Goal: Navigation & Orientation: Find specific page/section

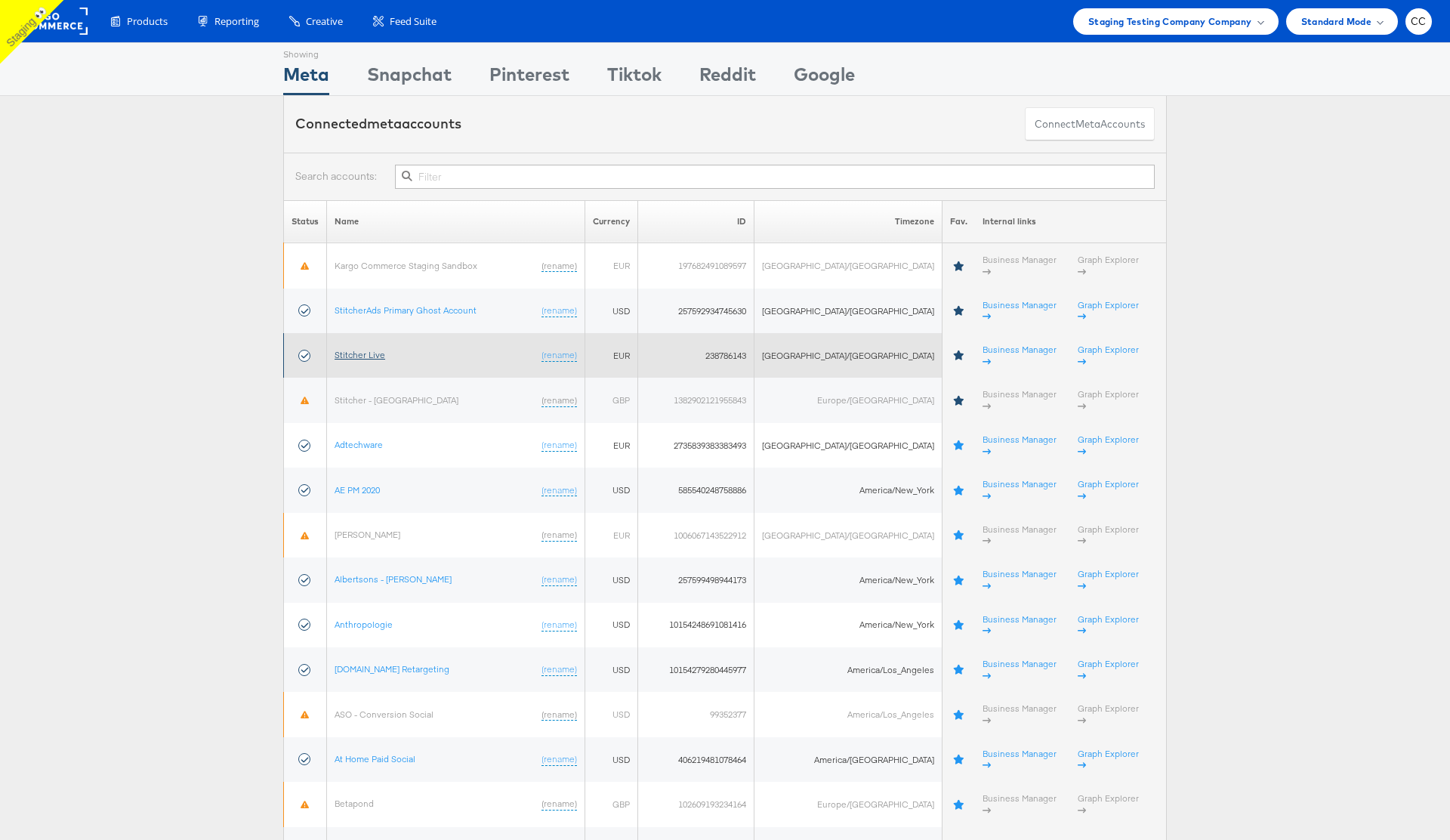
click at [385, 349] on link "Stitcher Live" at bounding box center [360, 354] width 51 height 11
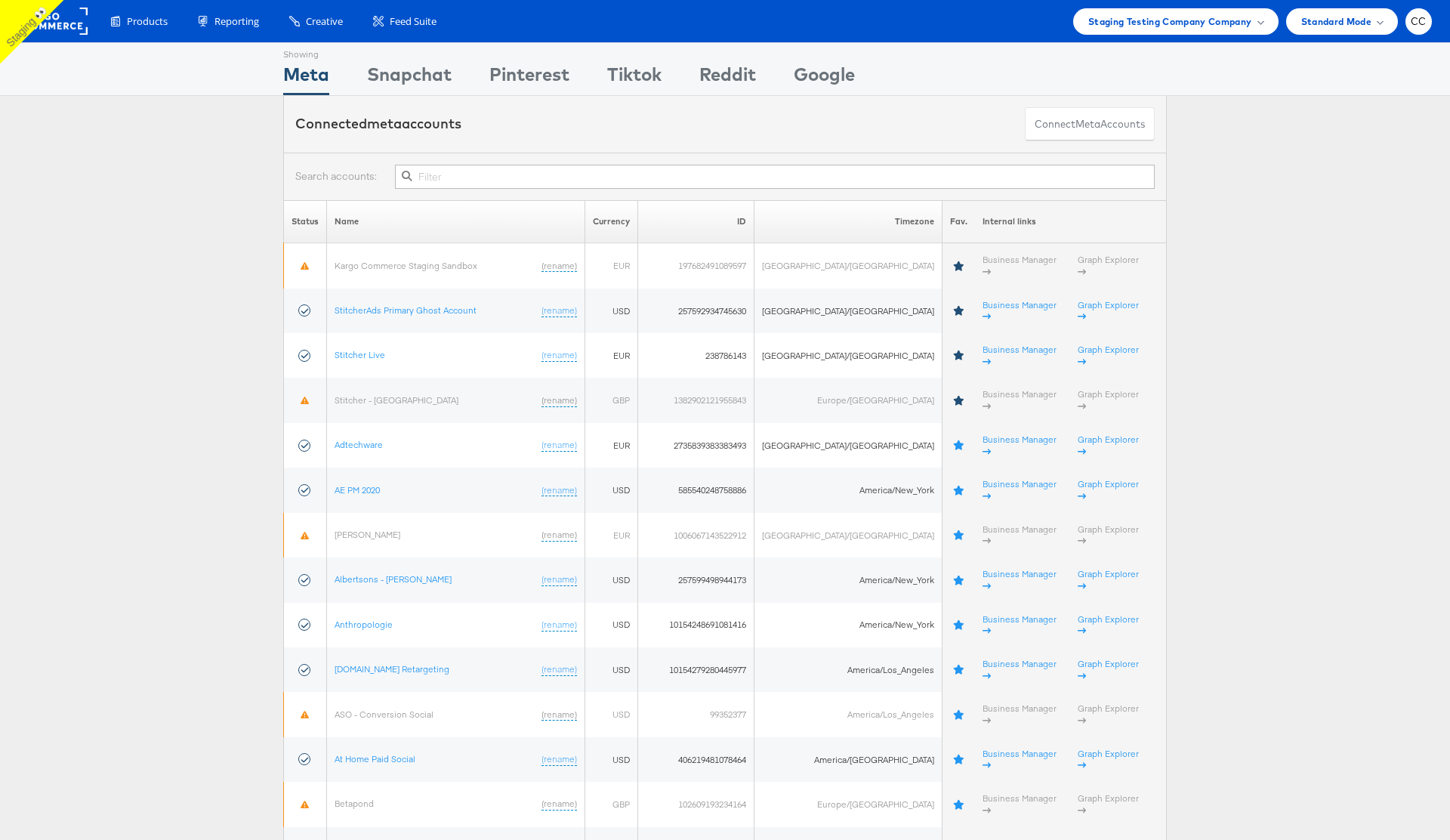
type input "g"
click at [1409, 30] on div "CC" at bounding box center [1418, 21] width 27 height 27
click at [1357, 140] on div "ADKIT" at bounding box center [1355, 143] width 130 height 17
